Goal: Use online tool/utility: Utilize a website feature to perform a specific function

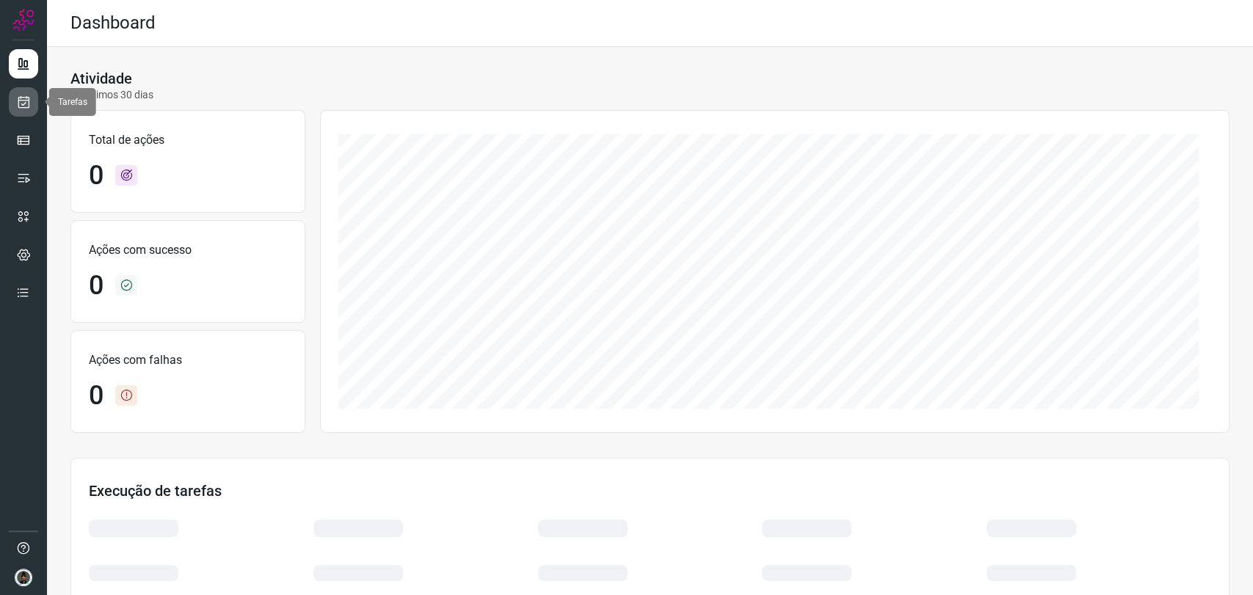
click at [23, 108] on icon at bounding box center [23, 102] width 15 height 15
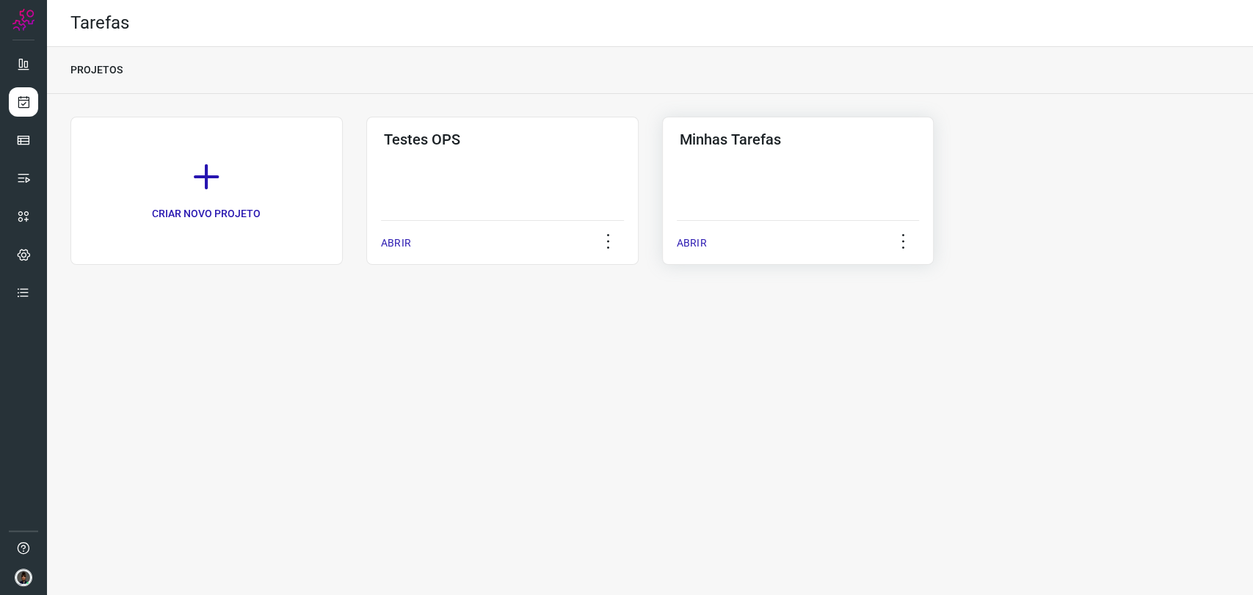
click at [732, 185] on div "Minhas Tarefas ABRIR" at bounding box center [798, 191] width 272 height 148
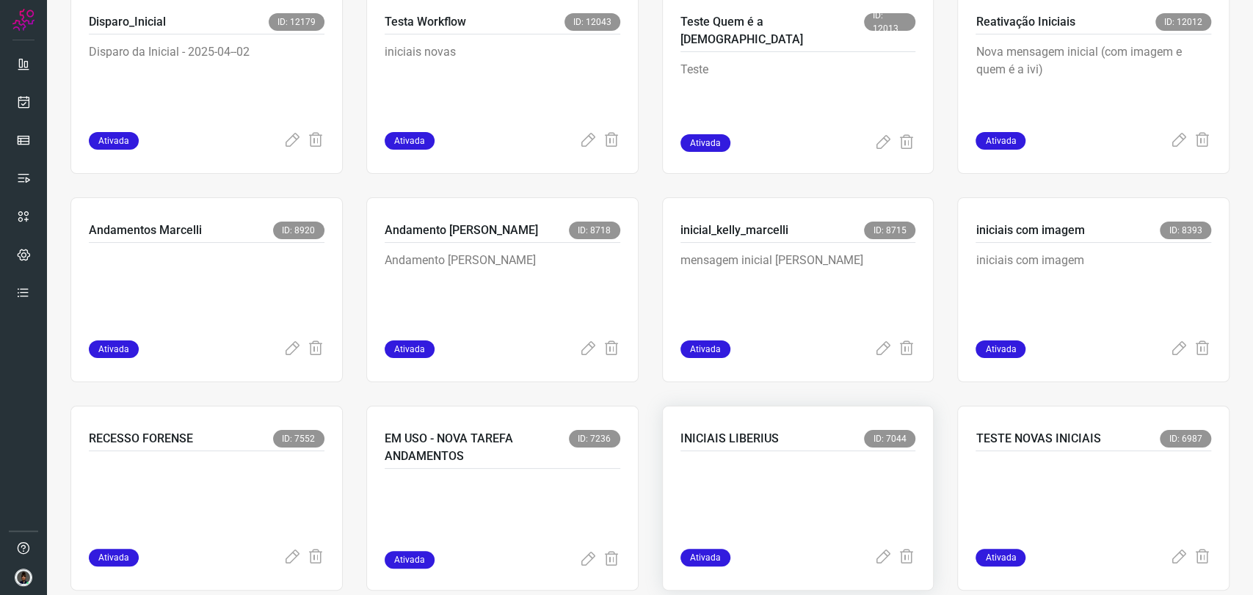
scroll to position [570, 0]
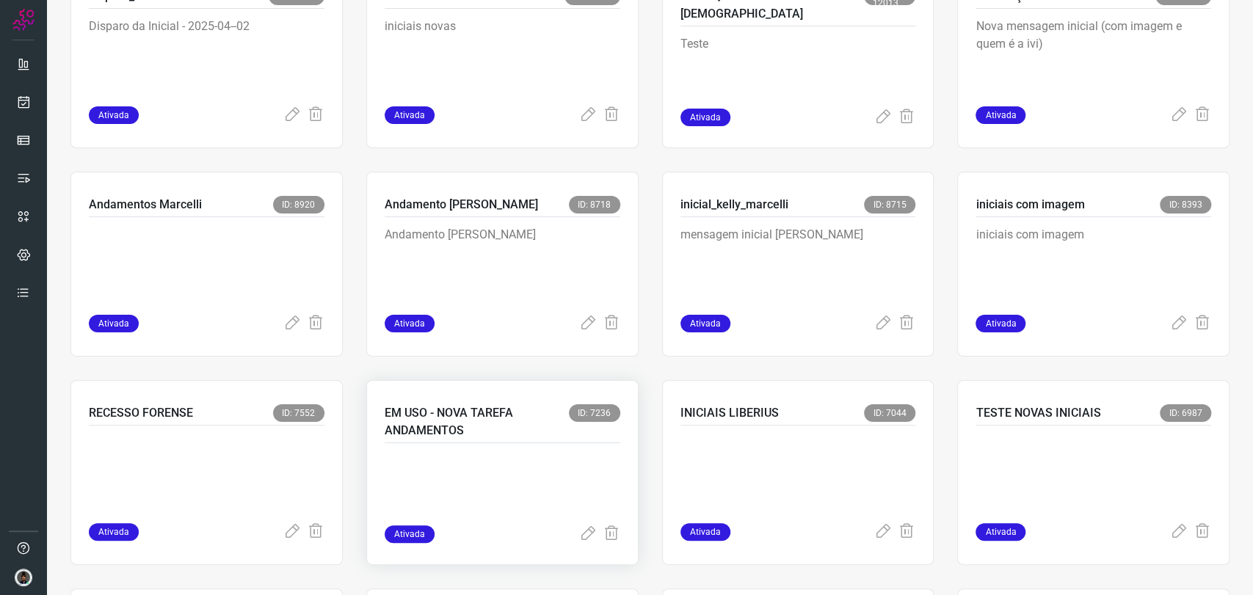
click at [546, 441] on div "EM USO - NOVA TAREFA ANDAMENTOS ID: 7236" at bounding box center [503, 424] width 236 height 39
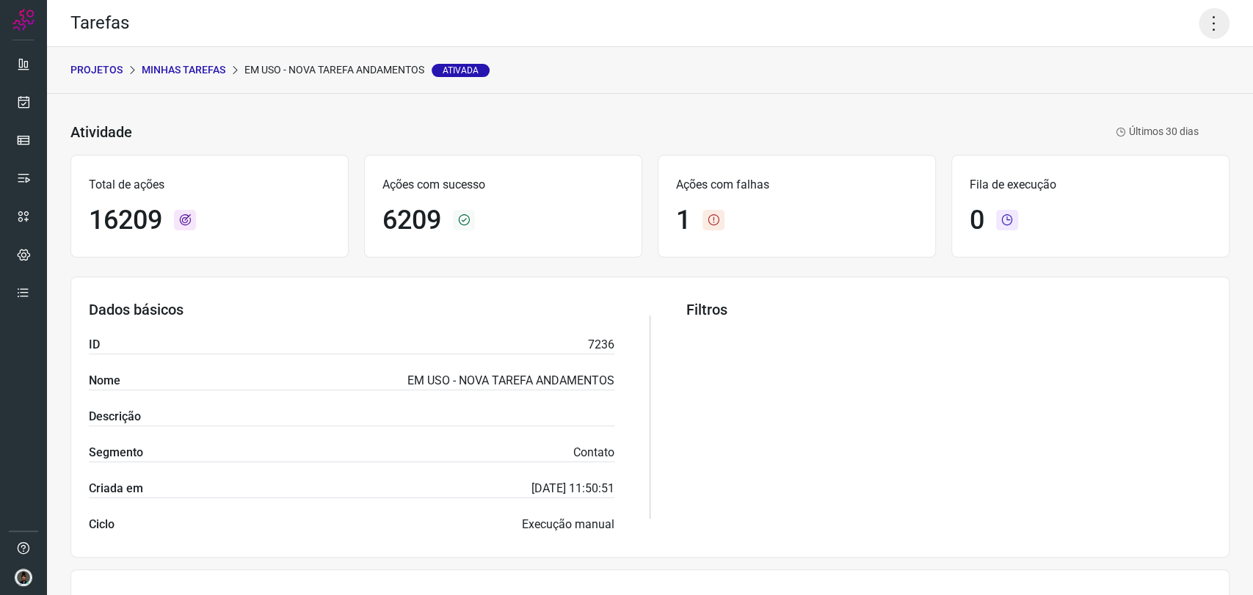
click at [1199, 23] on icon at bounding box center [1214, 23] width 31 height 31
click at [1132, 96] on li "Executar" at bounding box center [1150, 95] width 134 height 23
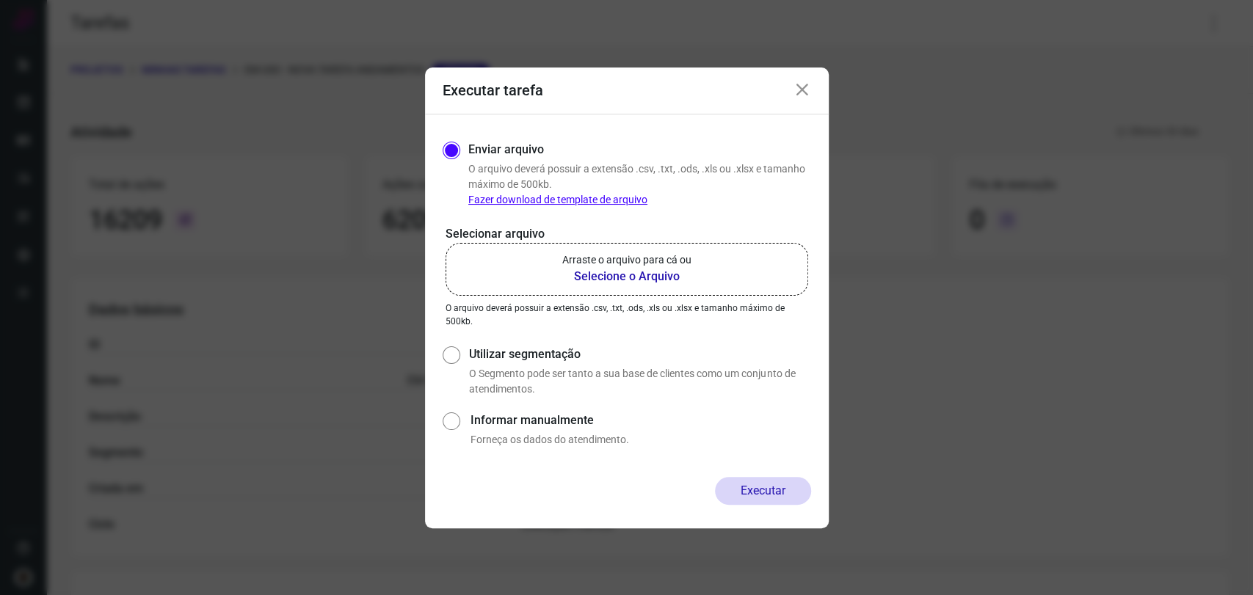
click at [616, 272] on b "Selecione o Arquivo" at bounding box center [626, 277] width 129 height 18
click at [0, 0] on input "Arraste o arquivo para cá ou Selecione o Arquivo" at bounding box center [0, 0] width 0 height 0
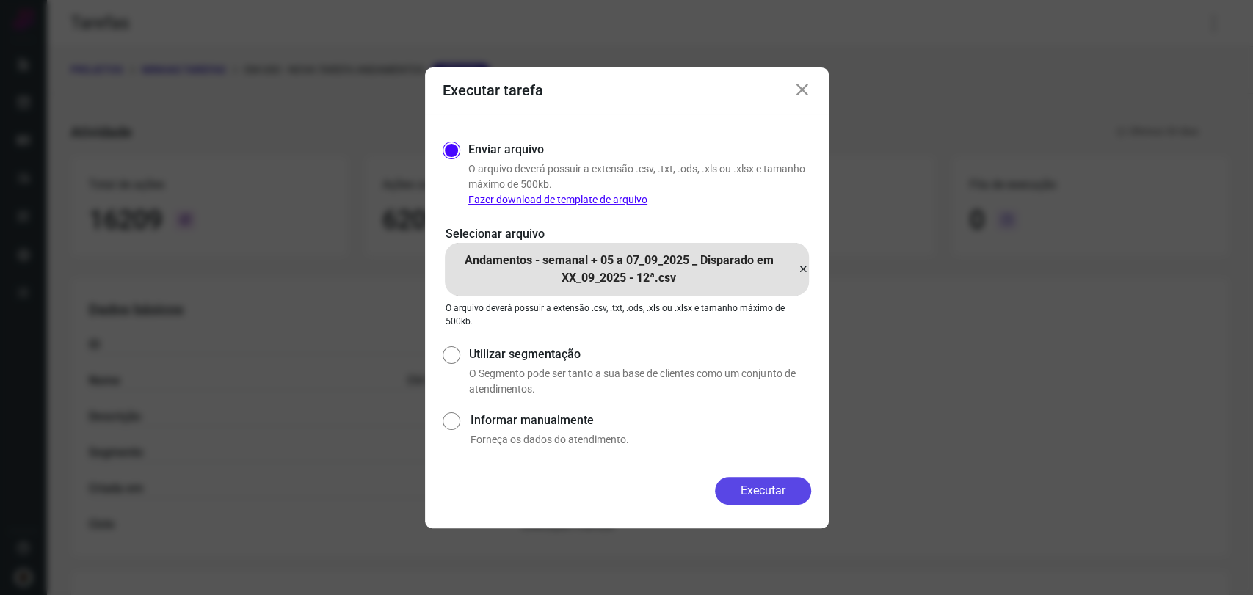
click at [780, 493] on button "Executar" at bounding box center [763, 491] width 96 height 28
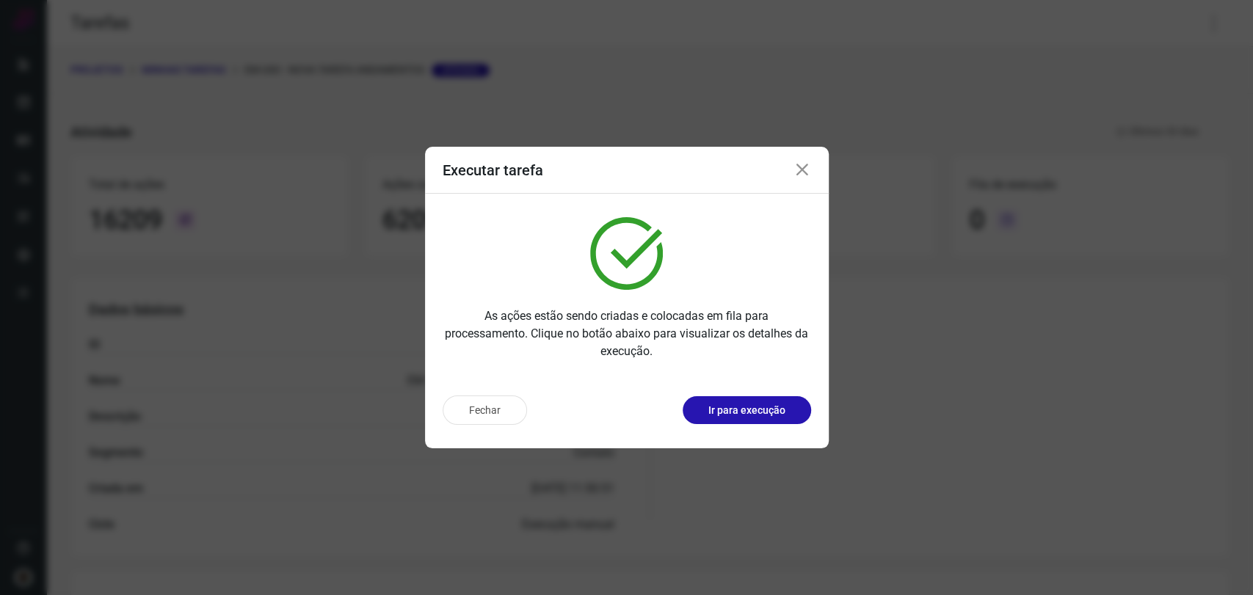
click at [804, 171] on icon at bounding box center [803, 171] width 18 height 18
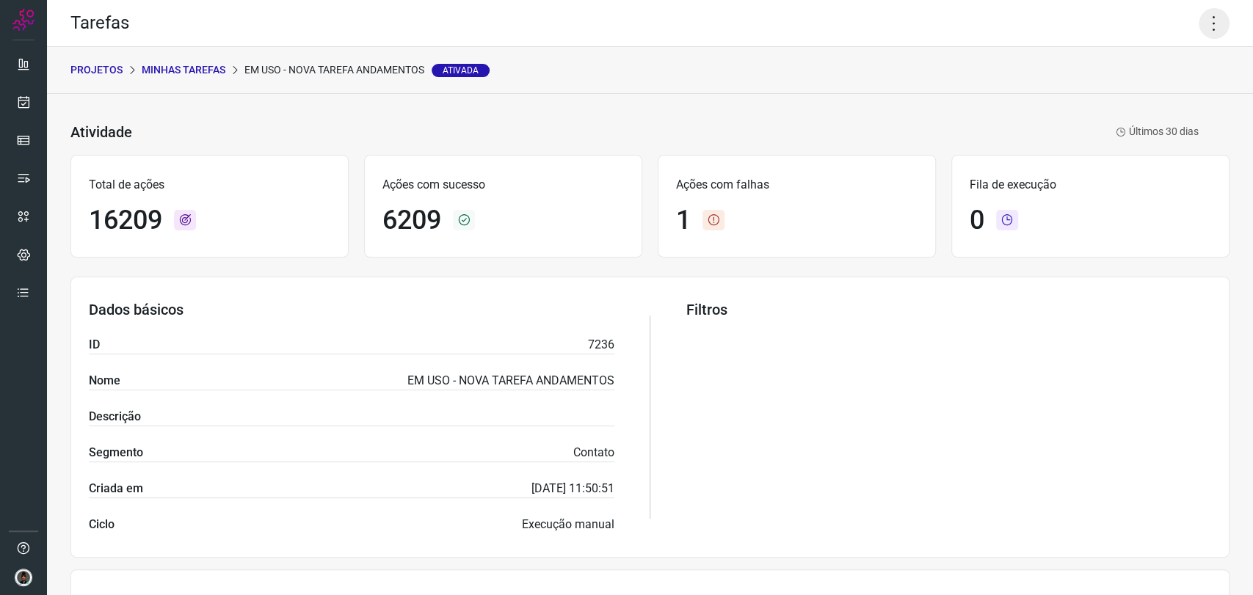
click at [1203, 25] on icon at bounding box center [1214, 23] width 31 height 31
click at [1139, 104] on ul "Editar Executar Remover Desativar tarefa" at bounding box center [1150, 109] width 134 height 122
click at [1137, 102] on li "Executar" at bounding box center [1150, 95] width 134 height 23
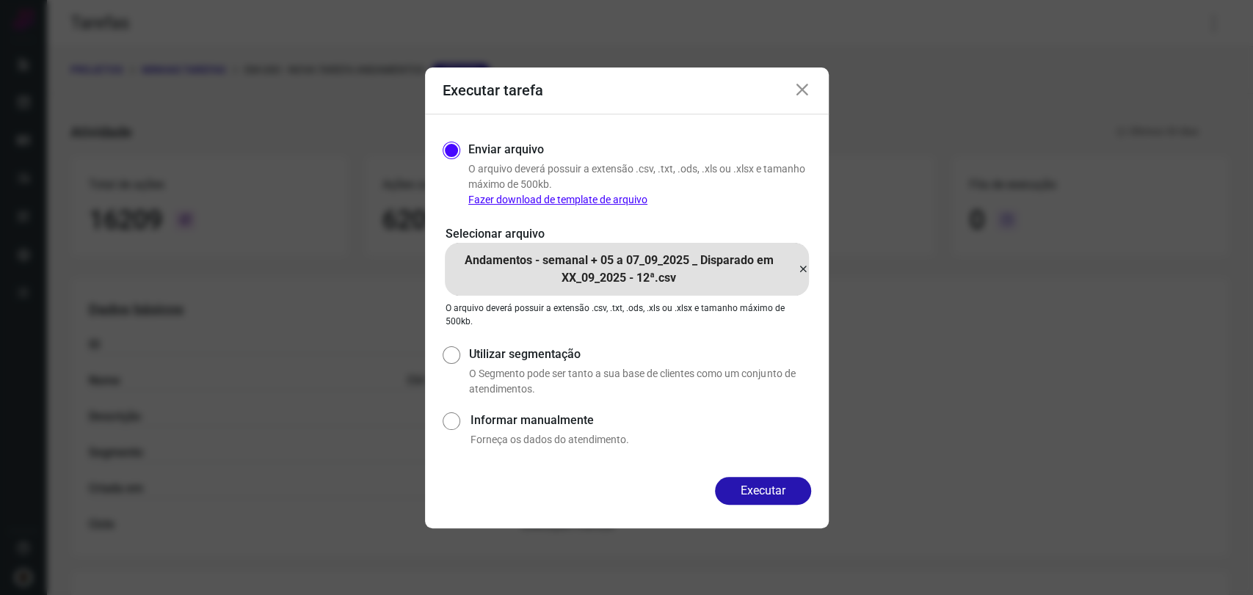
click at [805, 269] on icon at bounding box center [803, 270] width 12 height 18
click at [0, 0] on input "Andamentos - semanal + 05 a 07_09_2025 _ Disparado em XX_09_2025 - 12ª.csv" at bounding box center [0, 0] width 0 height 0
click at [762, 484] on button "Executar" at bounding box center [763, 491] width 96 height 28
